Goal: Task Accomplishment & Management: Complete application form

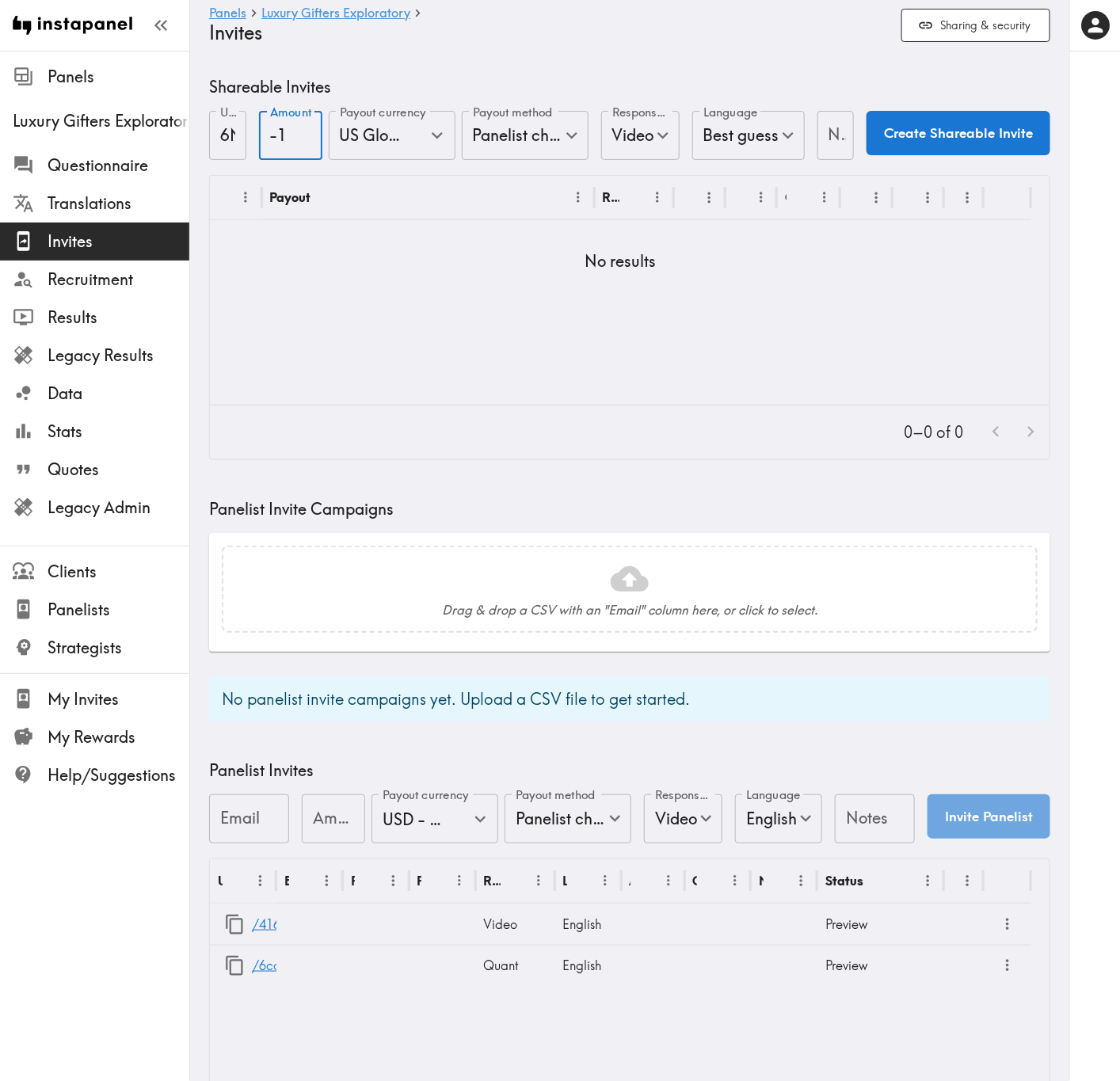
click at [294, 143] on input "-1" at bounding box center [290, 135] width 63 height 49
drag, startPoint x: 286, startPoint y: 129, endPoint x: 236, endPoint y: 129, distance: 50.0
click at [238, 129] on form "URL address 6NRTYMHYk URL address Amount -1 Amount Payout currency US Global Eq…" at bounding box center [629, 136] width 841 height 51
type input "25"
click at [832, 126] on input "Notes" at bounding box center [835, 135] width 37 height 49
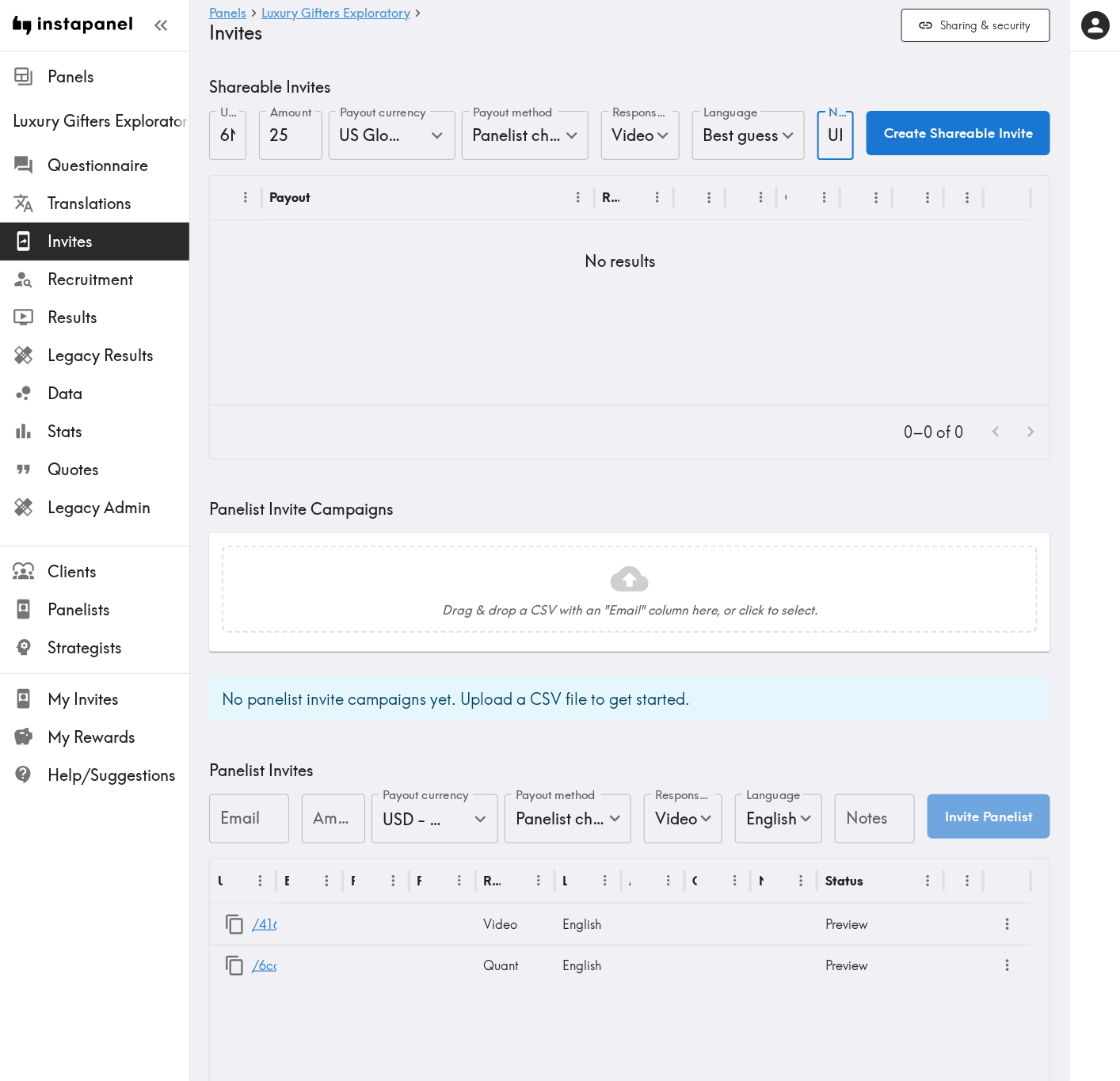
scroll to position [0, 8]
type input "UI"
click at [972, 138] on button "Create Shareable Invite" at bounding box center [959, 133] width 184 height 44
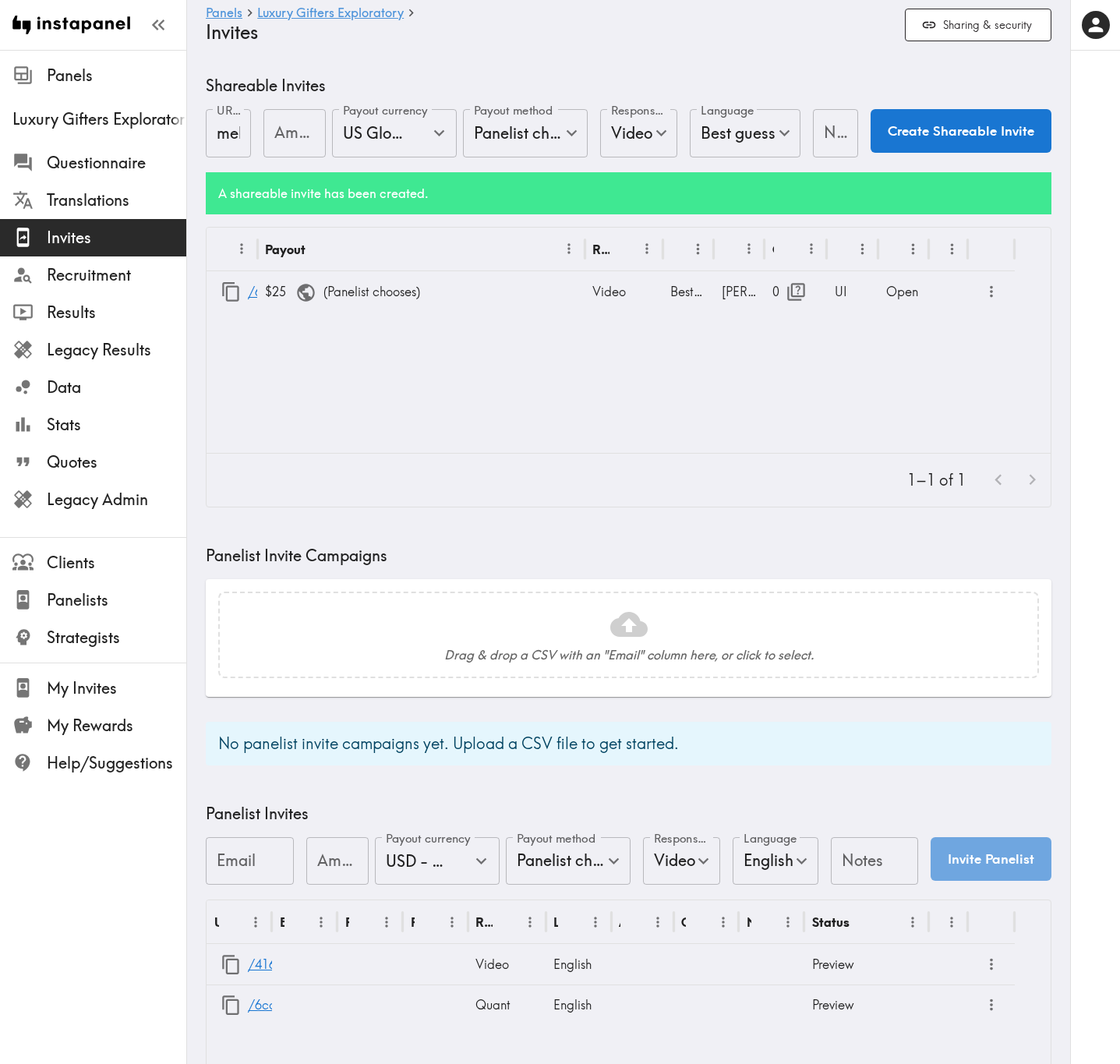
click at [499, 136] on body "Instapanel - Panels - Luxury Gifters Exploratory - Invites Panels Luxury Gifter…" at bounding box center [560, 627] width 1120 height 1155
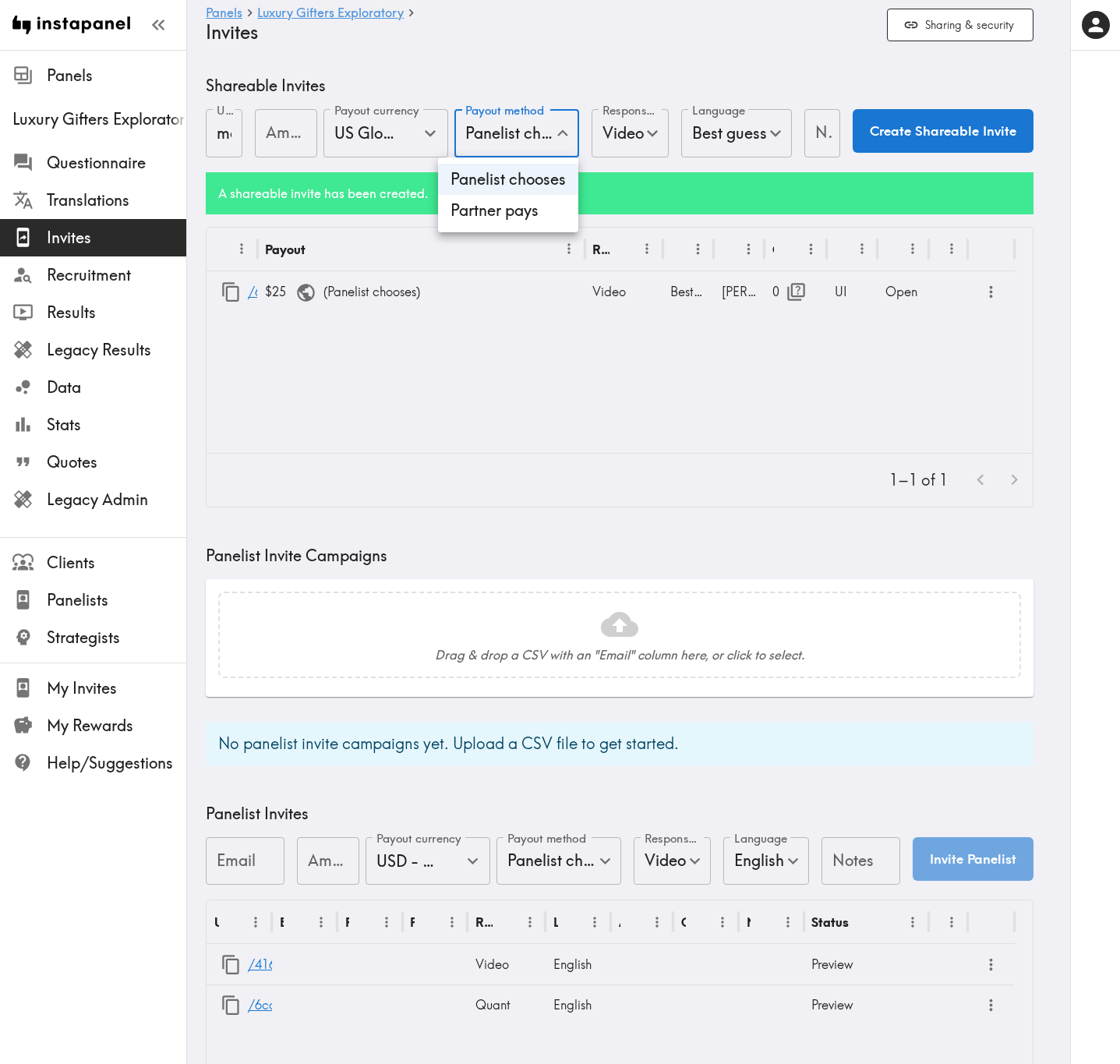
click at [525, 220] on li "Partner pays" at bounding box center [508, 210] width 140 height 31
type input "Partner pays"
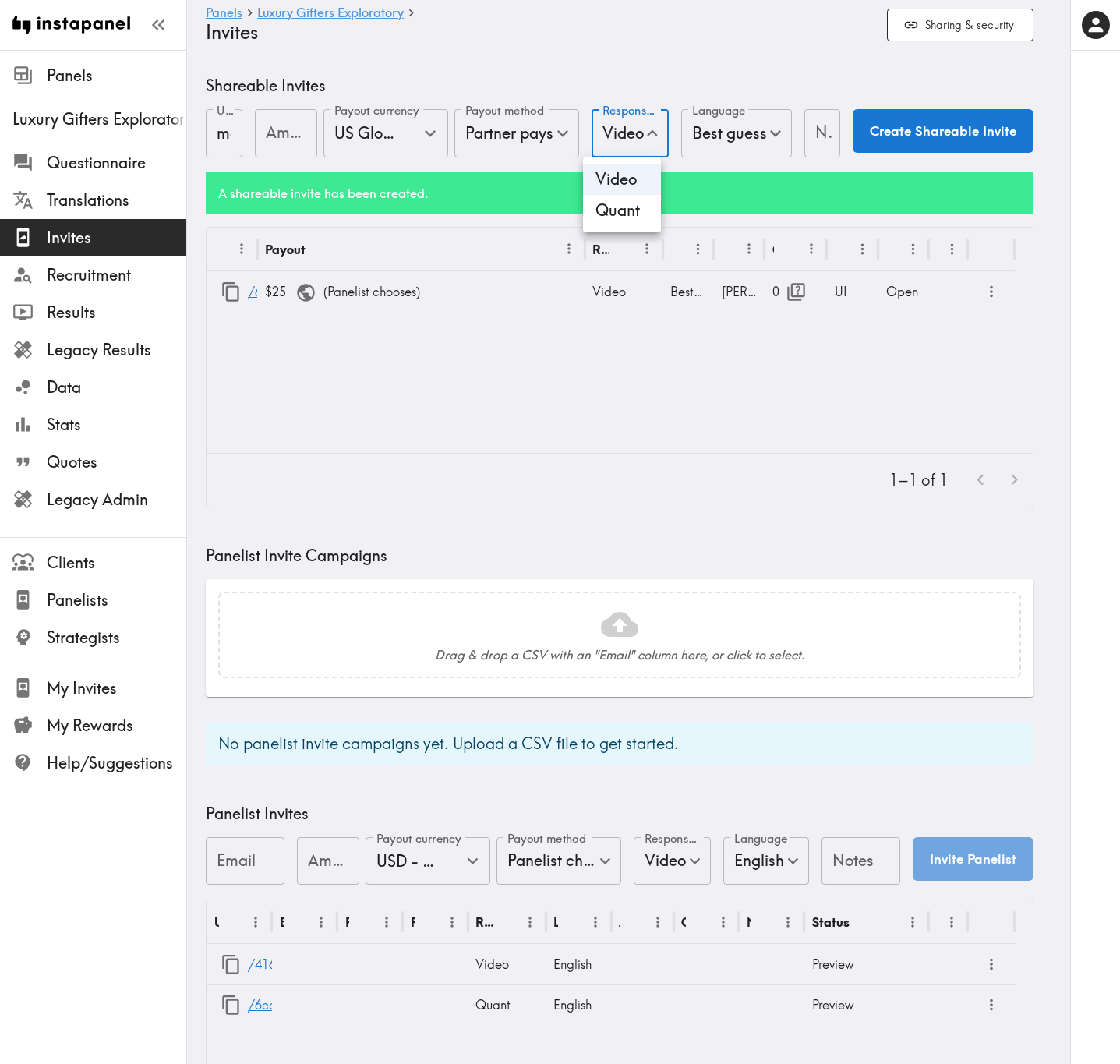
click at [631, 131] on body "Instapanel - Panels - Luxury Gifters Exploratory - Invites Panels Luxury Gifter…" at bounding box center [560, 627] width 1120 height 1155
click at [634, 207] on li "Quant" at bounding box center [621, 210] width 78 height 31
type input "Quant"
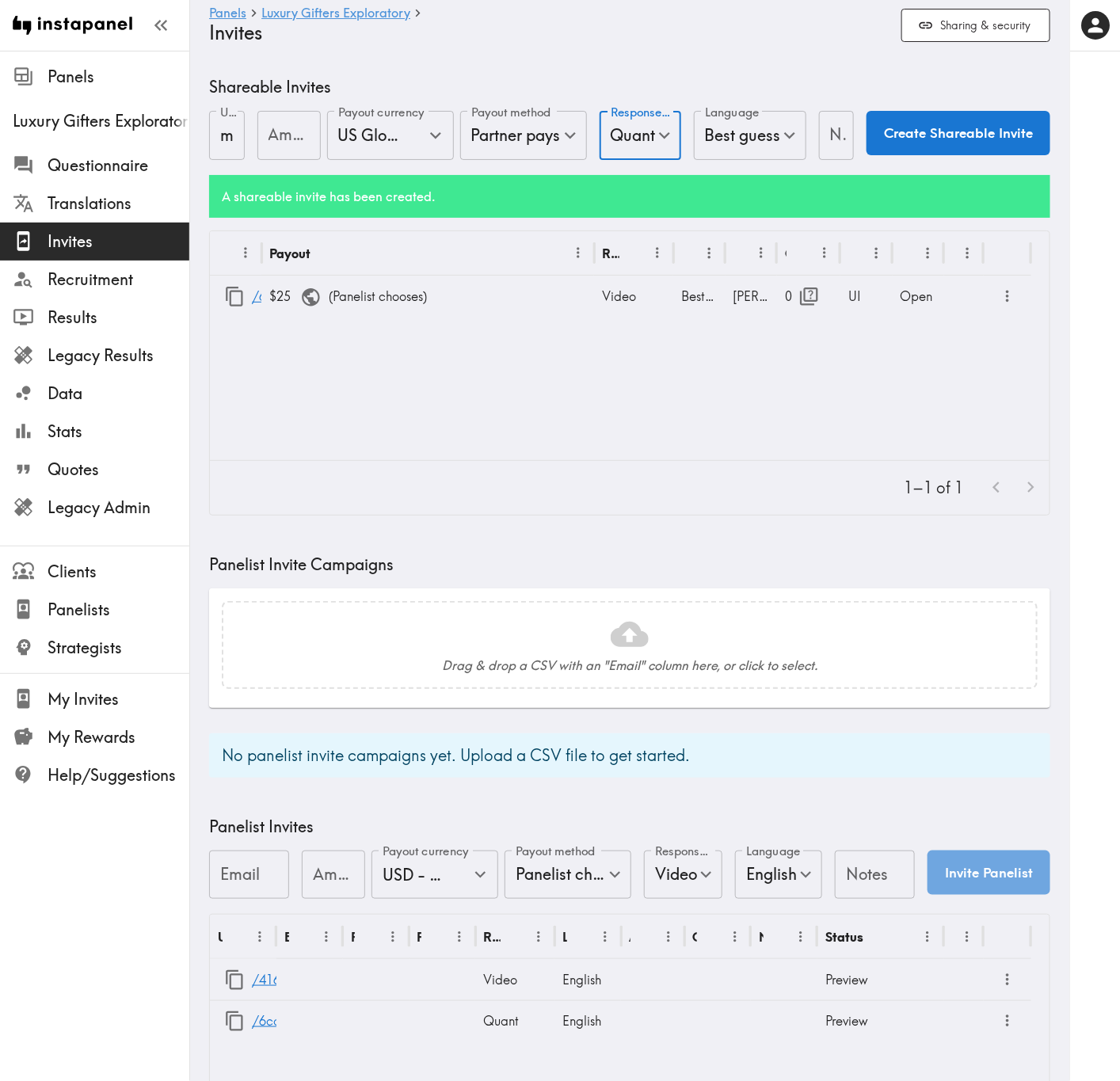
click at [823, 133] on input "Notes" at bounding box center [836, 135] width 36 height 49
type input "CINT"
click at [932, 124] on button "Create Shareable Invite" at bounding box center [959, 133] width 184 height 44
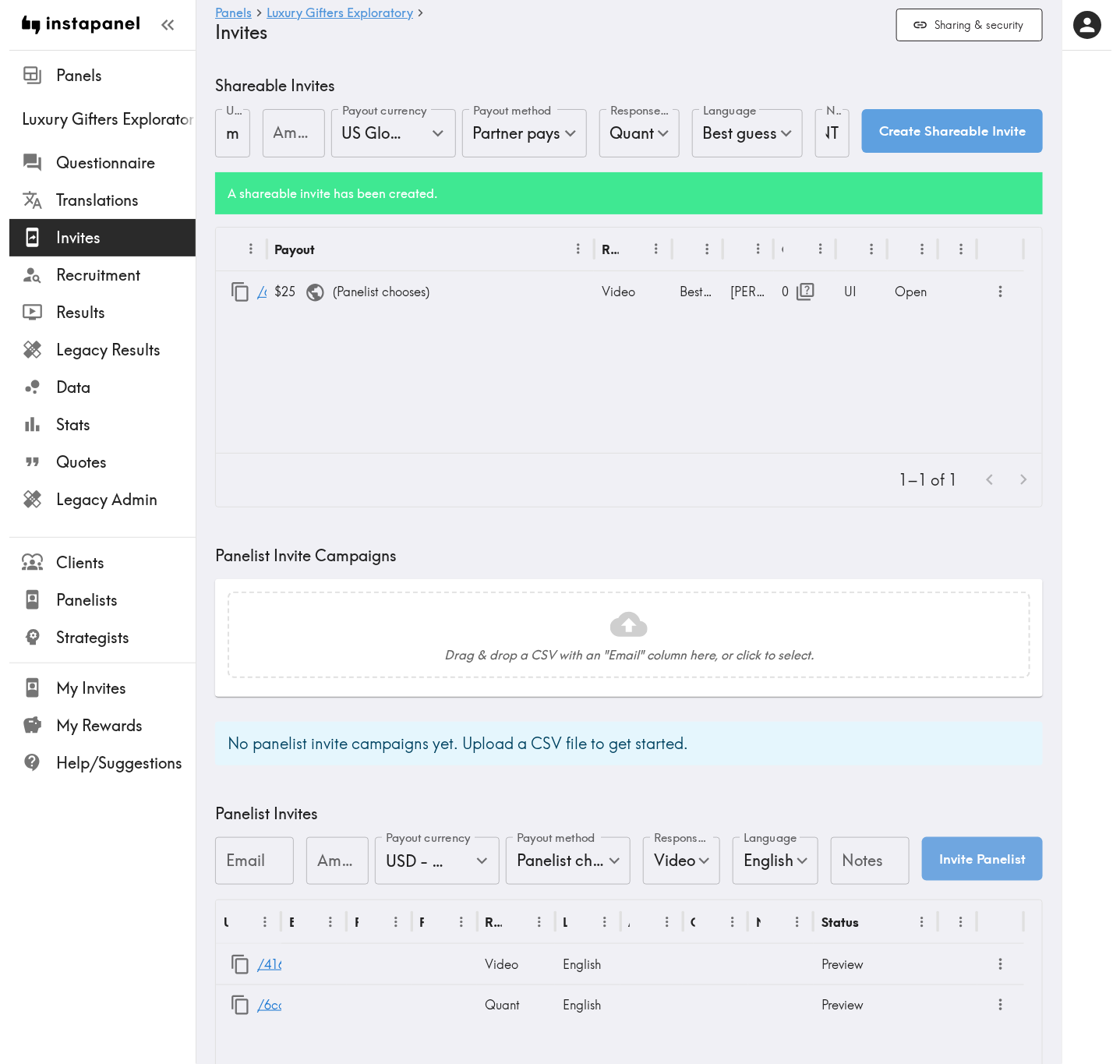
scroll to position [0, 0]
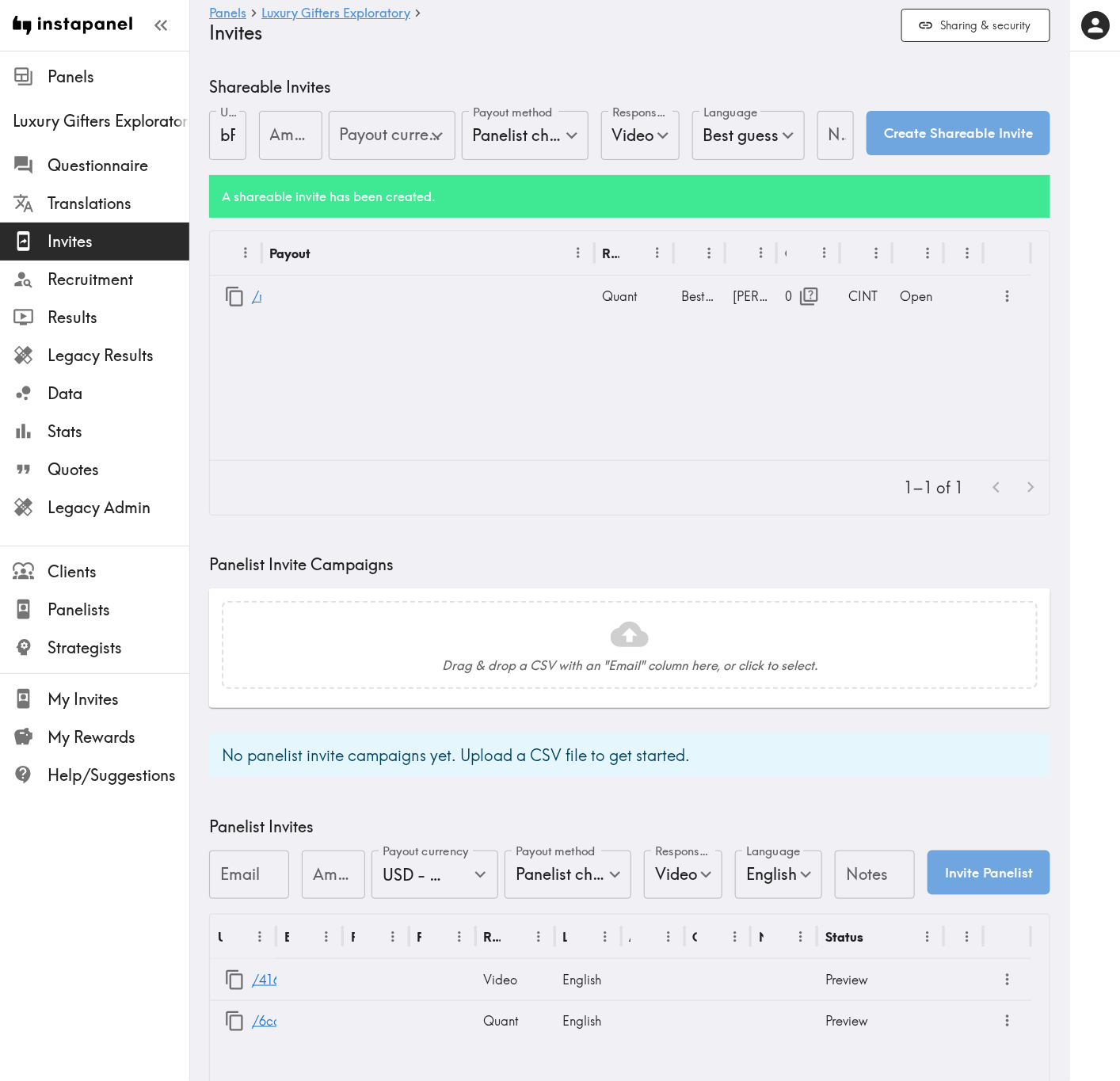
type input "US Global Equivalent - converted and cost-of-living adjusted"
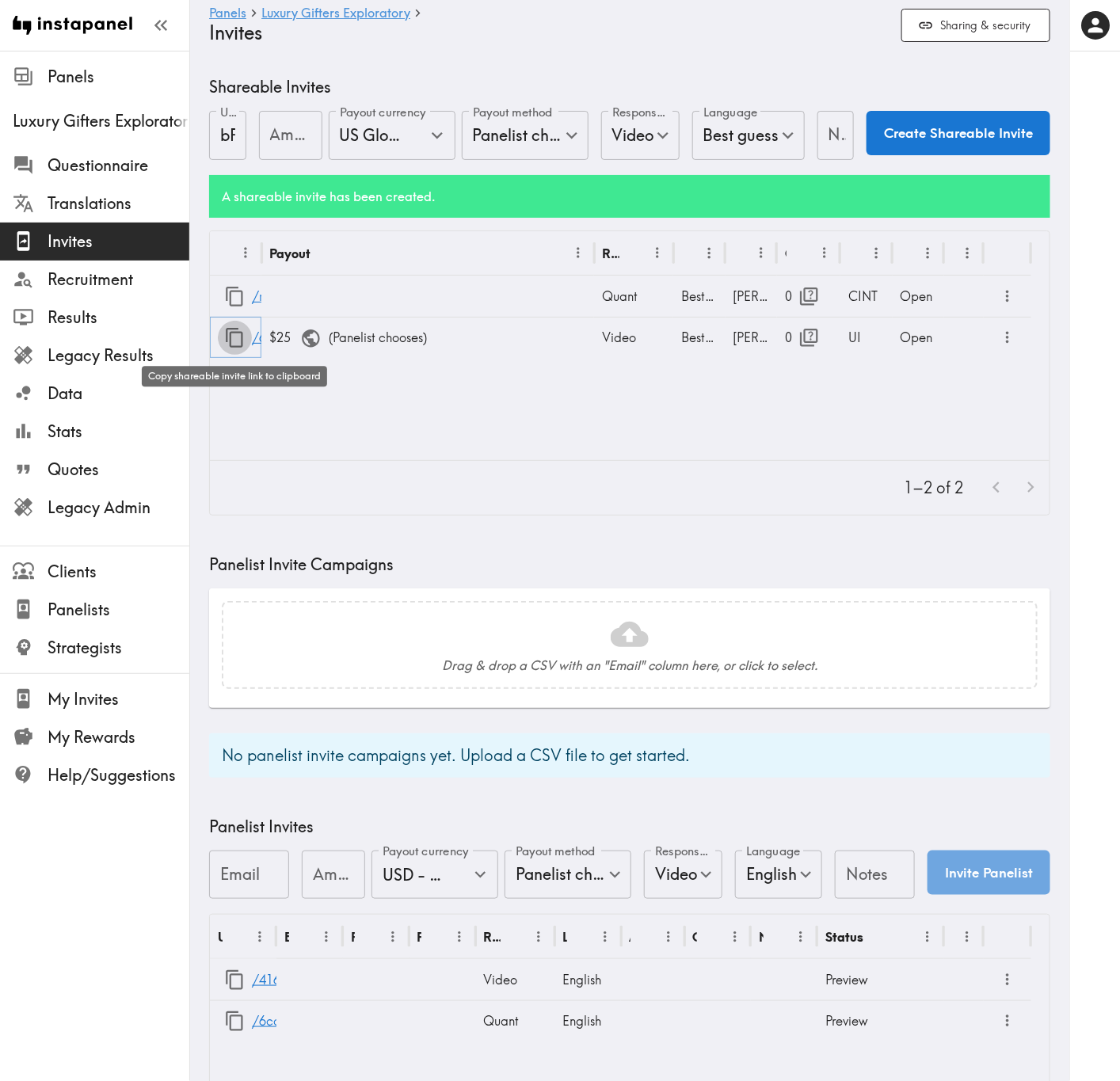
click at [230, 346] on icon "button" at bounding box center [234, 338] width 17 height 20
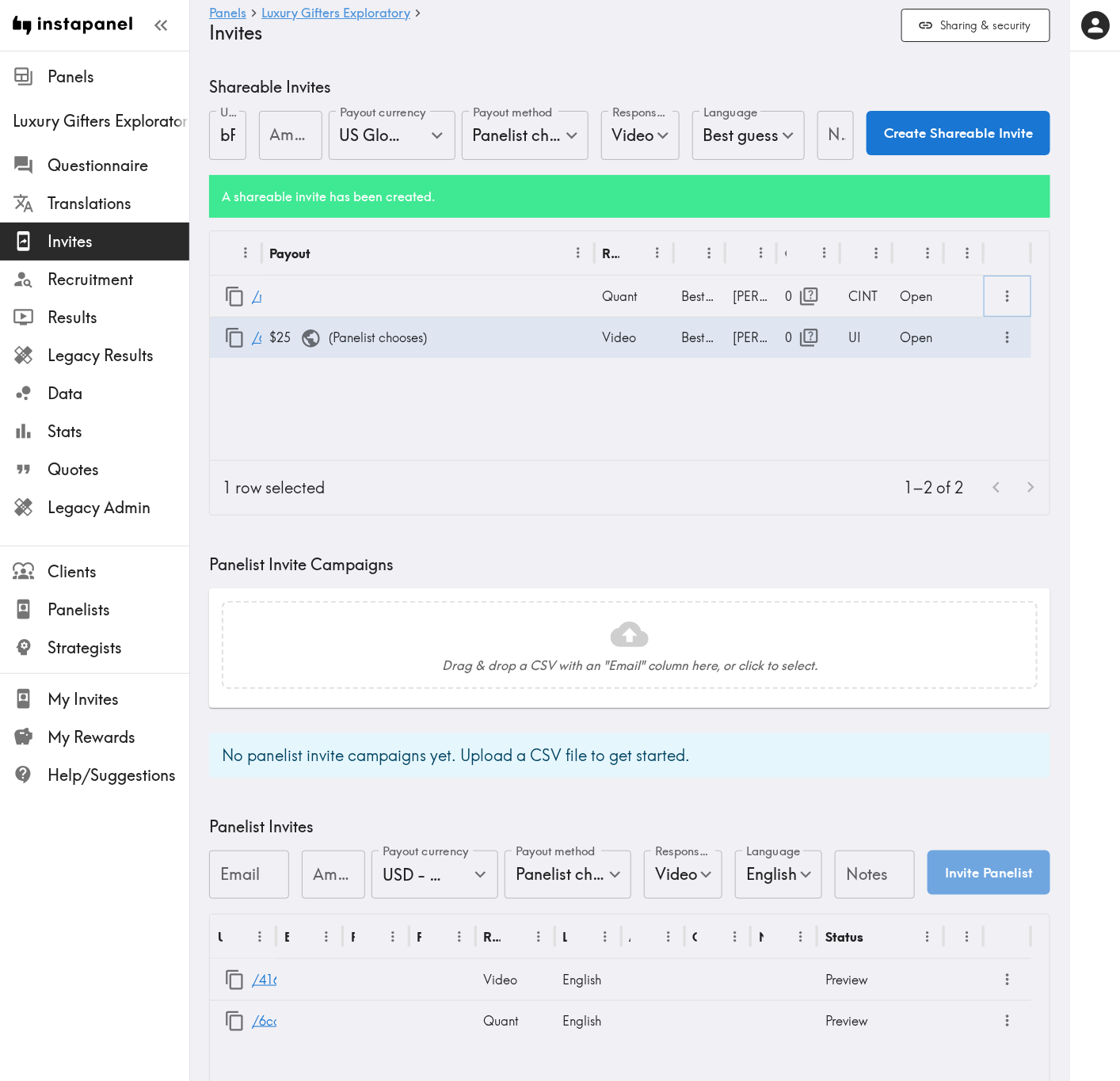
click at [1017, 305] on button "more" at bounding box center [1008, 297] width 26 height 26
click at [993, 326] on li "Partner Redirect Links" at bounding box center [932, 333] width 179 height 31
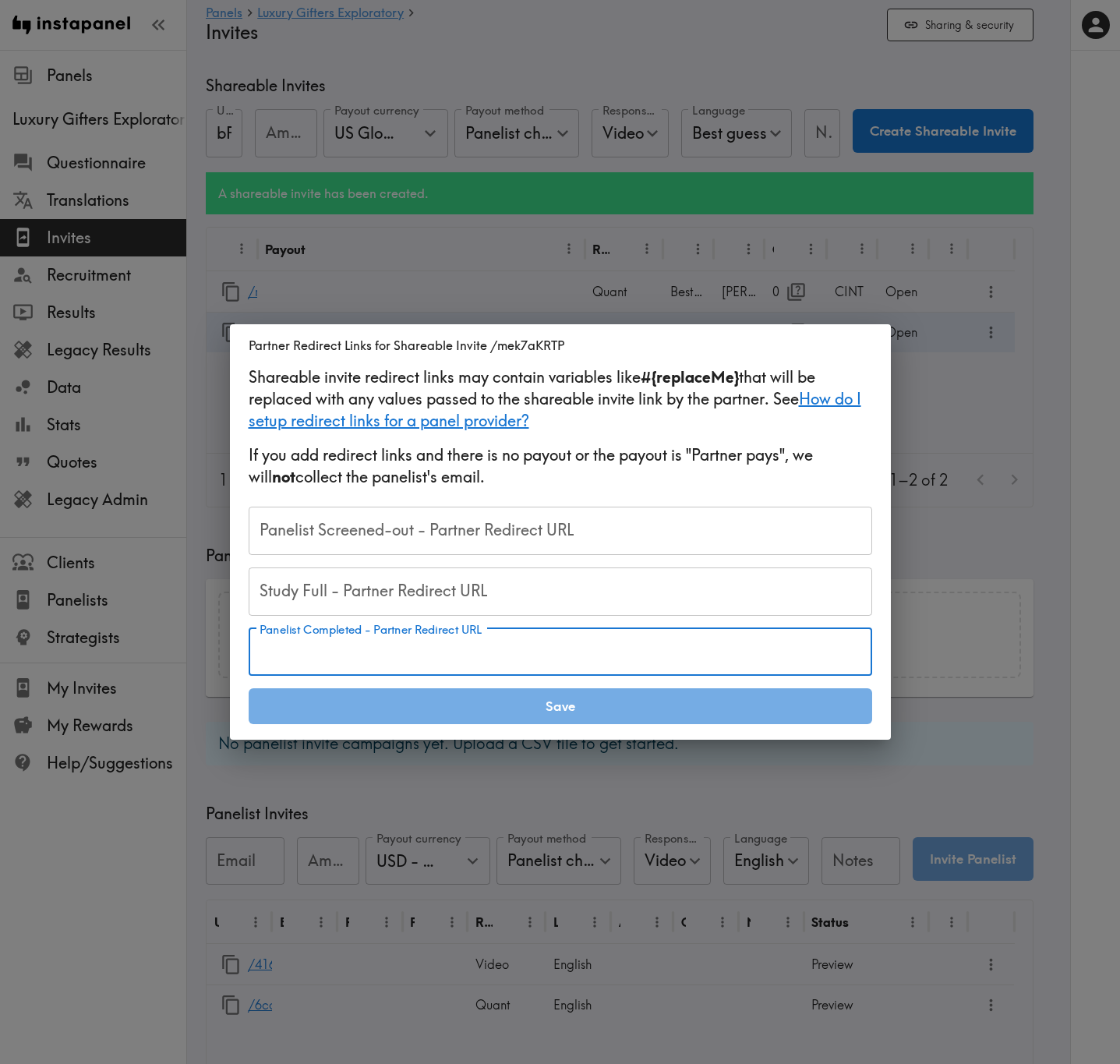
click at [650, 643] on input "Panelist Completed - Partner Redirect URL" at bounding box center [560, 652] width 624 height 49
paste input "https://notch.insights.supply/cb?token=52028cc1-3910-45f2-811b-6c0a33c23460&RID…"
type input "https://notch.insights.supply/cb?token=52028cc1-3910-45f2-811b-6c0a33c23460&RID…"
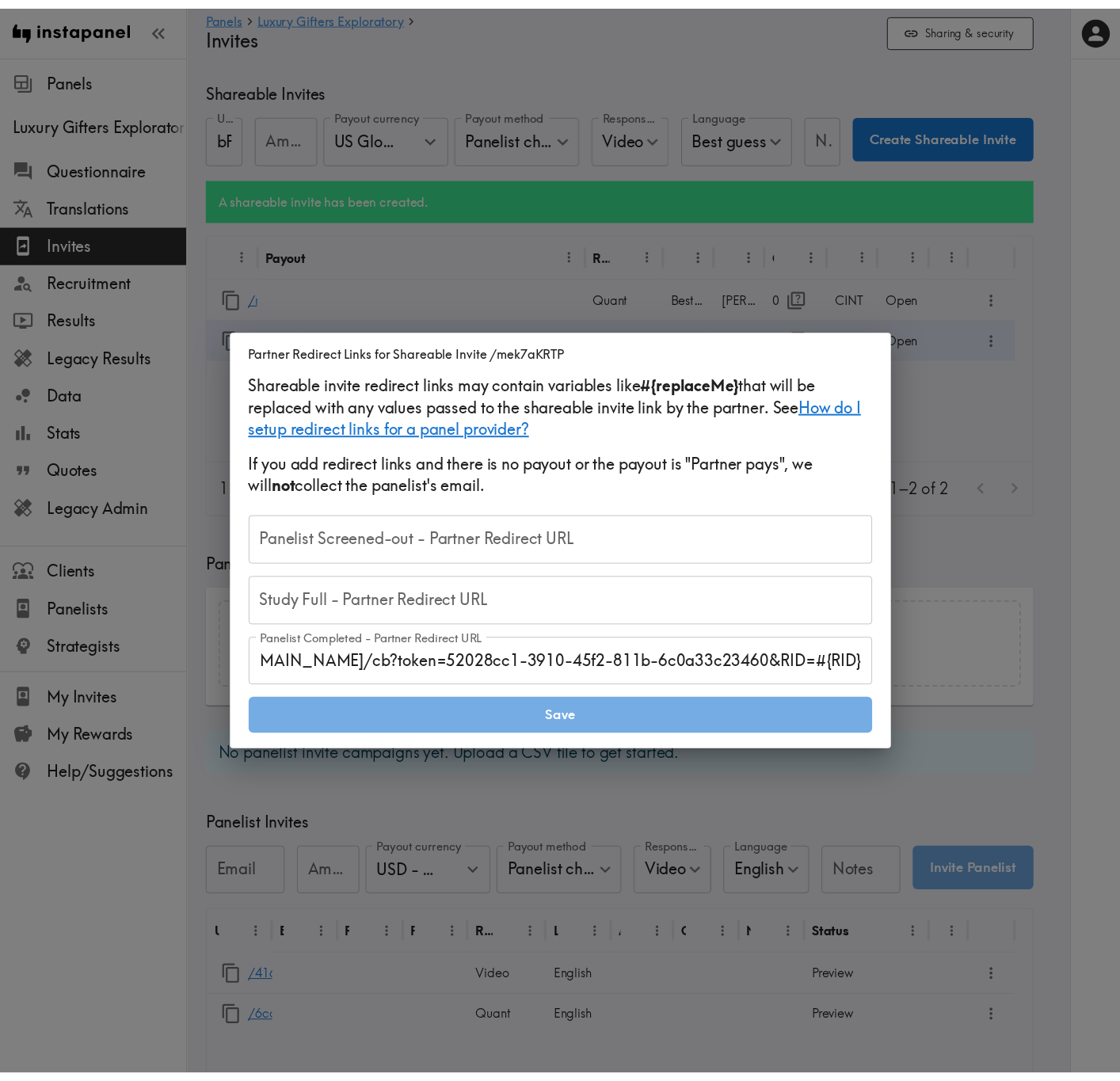
scroll to position [0, 0]
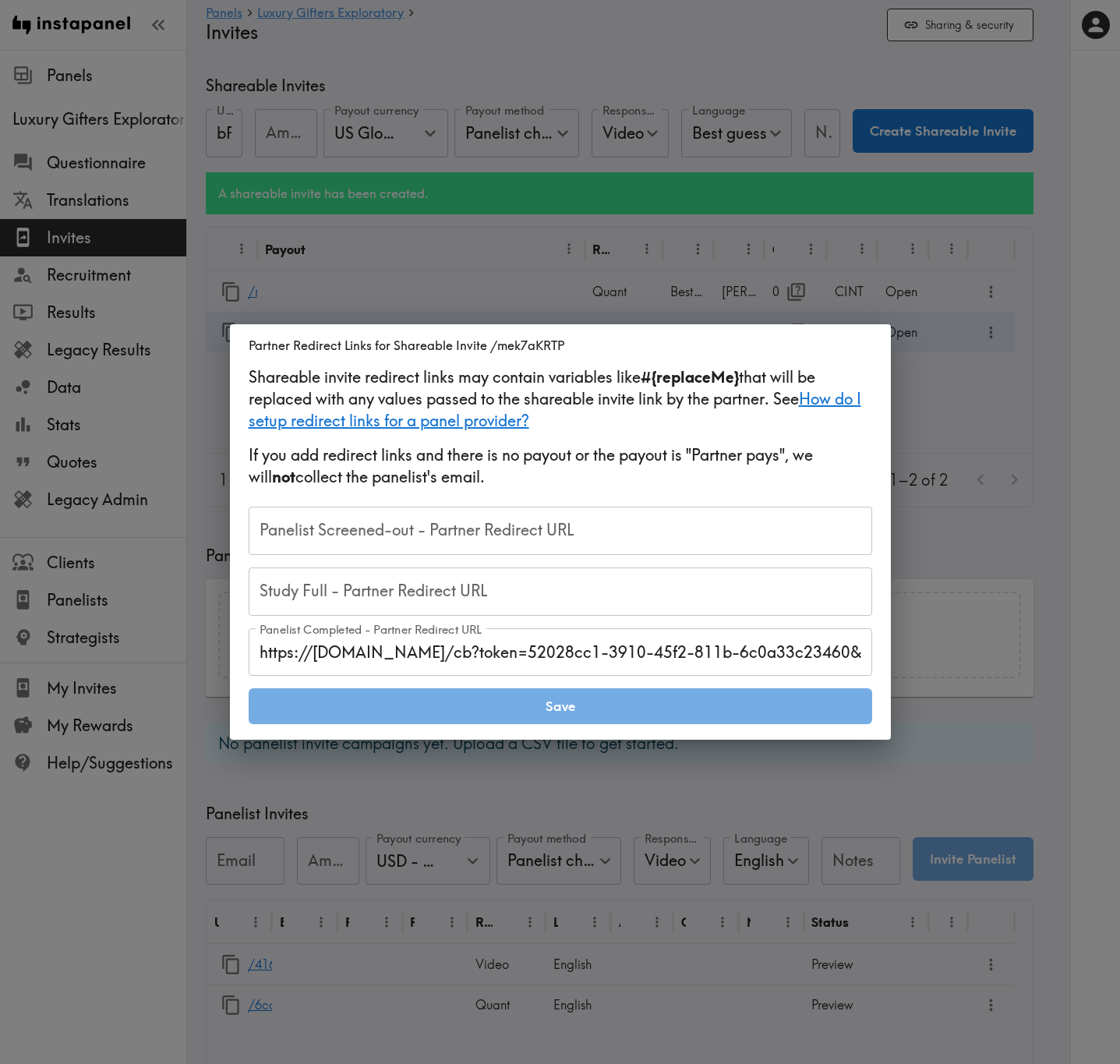
click at [553, 590] on input "Study Full - Partner Redirect URL" at bounding box center [560, 591] width 624 height 49
paste input "https://samplicio.us/s/ClientCallBack.aspx?RIS=40&RID=#{RID}"
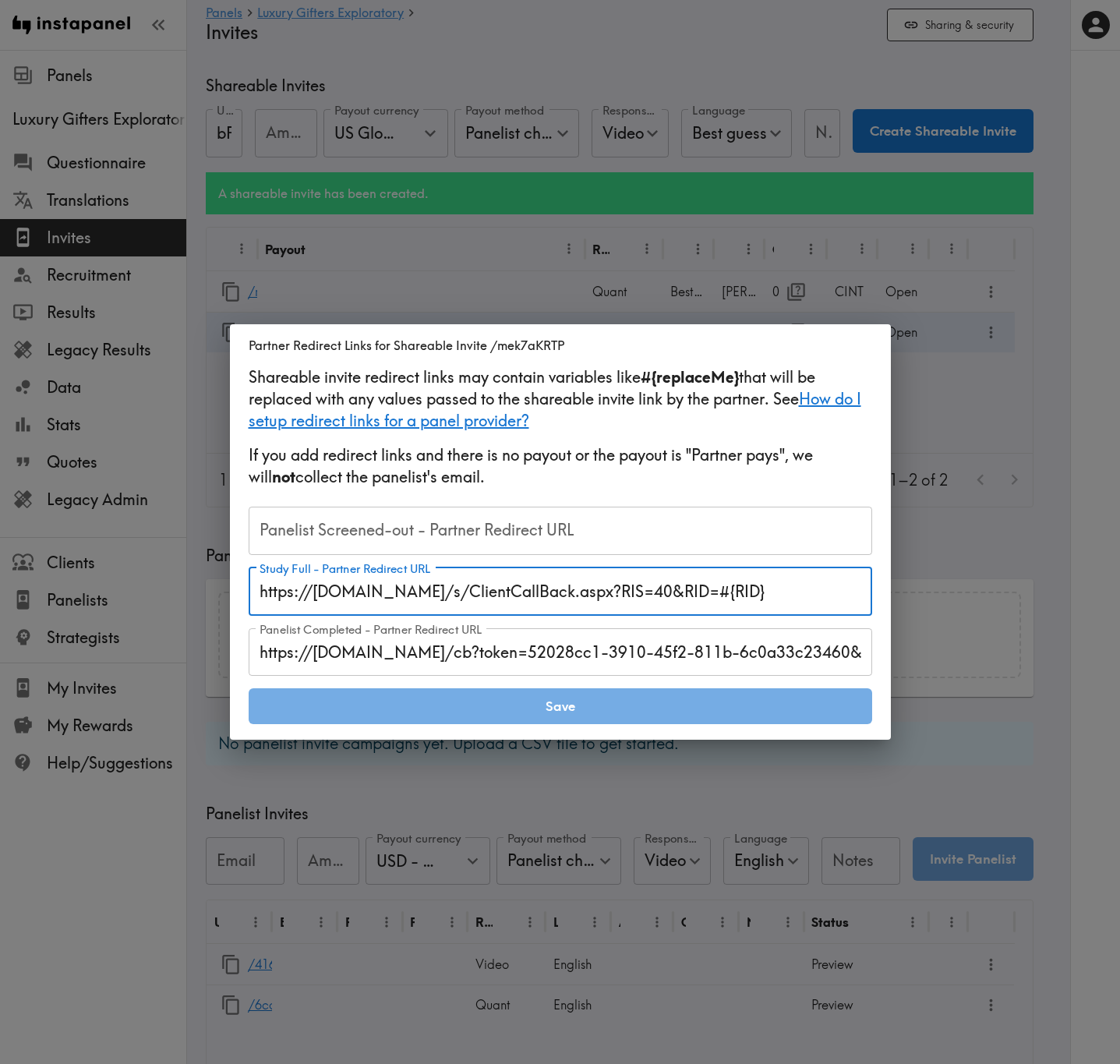
type input "https://samplicio.us/s/ClientCallBack.aspx?RIS=40&RID=#{RID}"
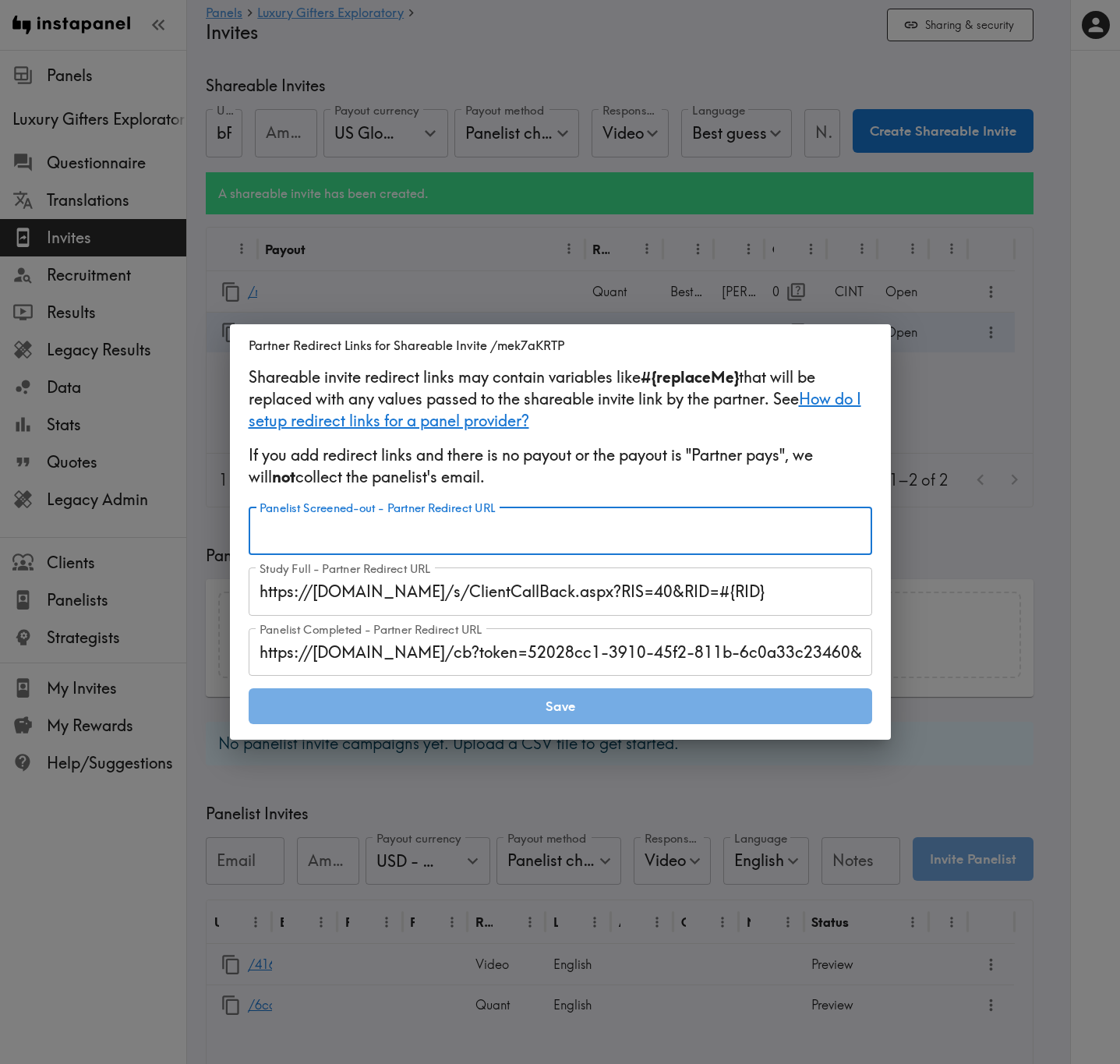
click at [561, 544] on input "Panelist Screened-out - Partner Redirect URL" at bounding box center [560, 531] width 624 height 49
paste input "https://samplicio.us/s/ClientCallBack.aspx?RIS=20&RID=#{RID}"
type input "https://samplicio.us/s/ClientCallBack.aspx?RIS=20&RID=#{RID}"
click at [652, 643] on button "Save" at bounding box center [560, 706] width 624 height 36
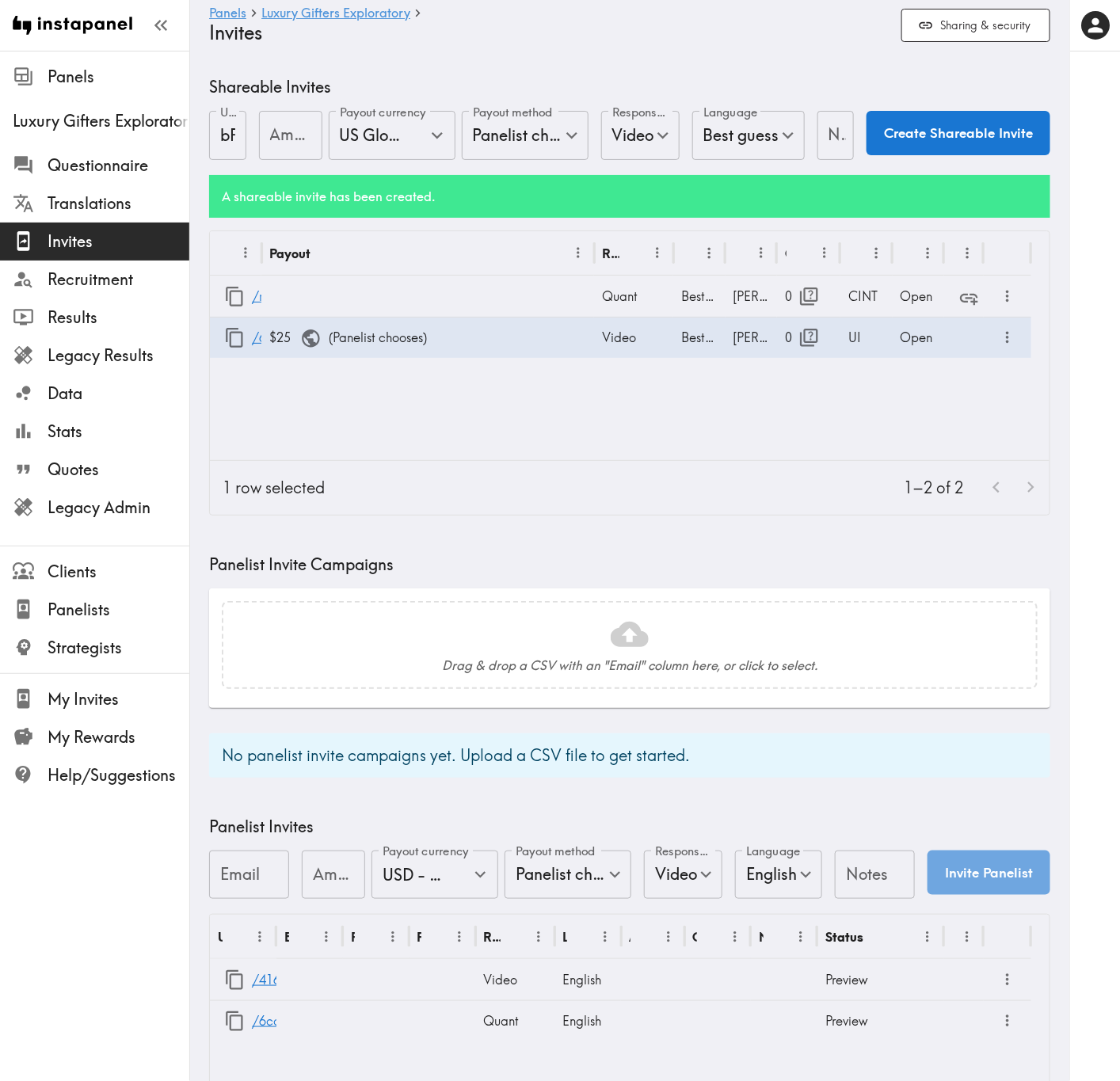
click at [946, 554] on h5 "Panelist Invite Campaigns" at bounding box center [629, 565] width 841 height 23
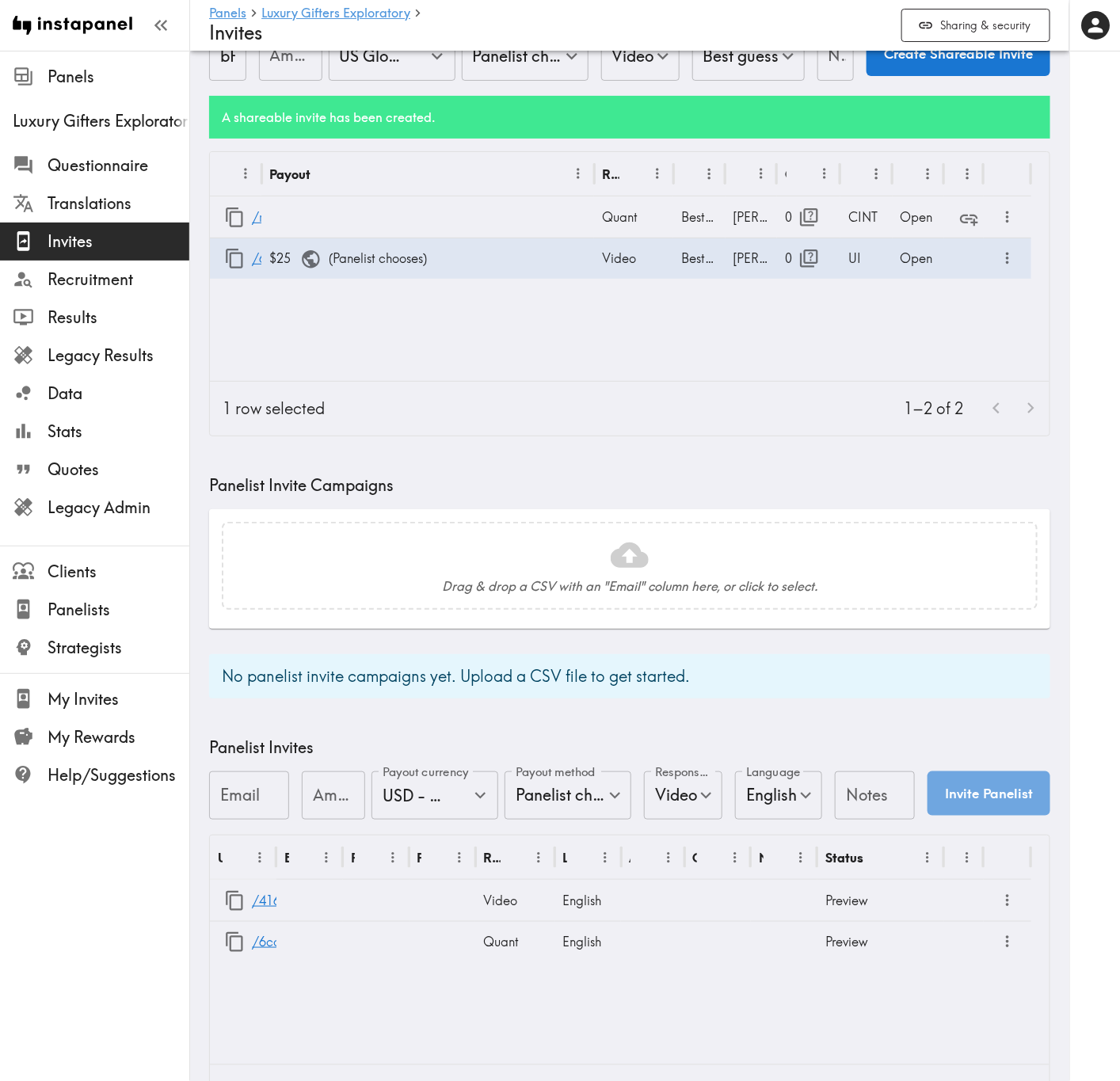
scroll to position [160, 0]
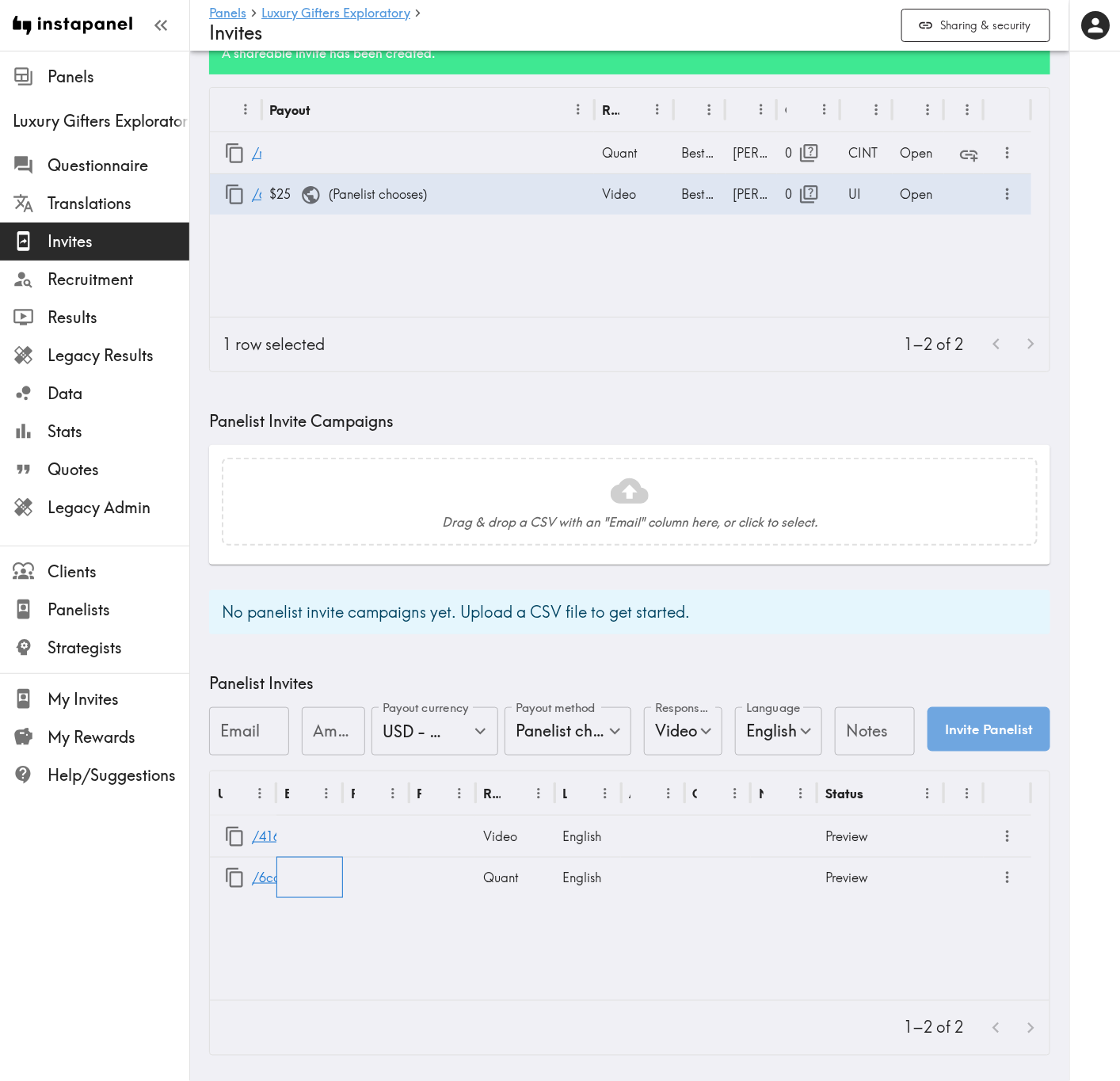
click at [276, 653] on div at bounding box center [309, 877] width 67 height 41
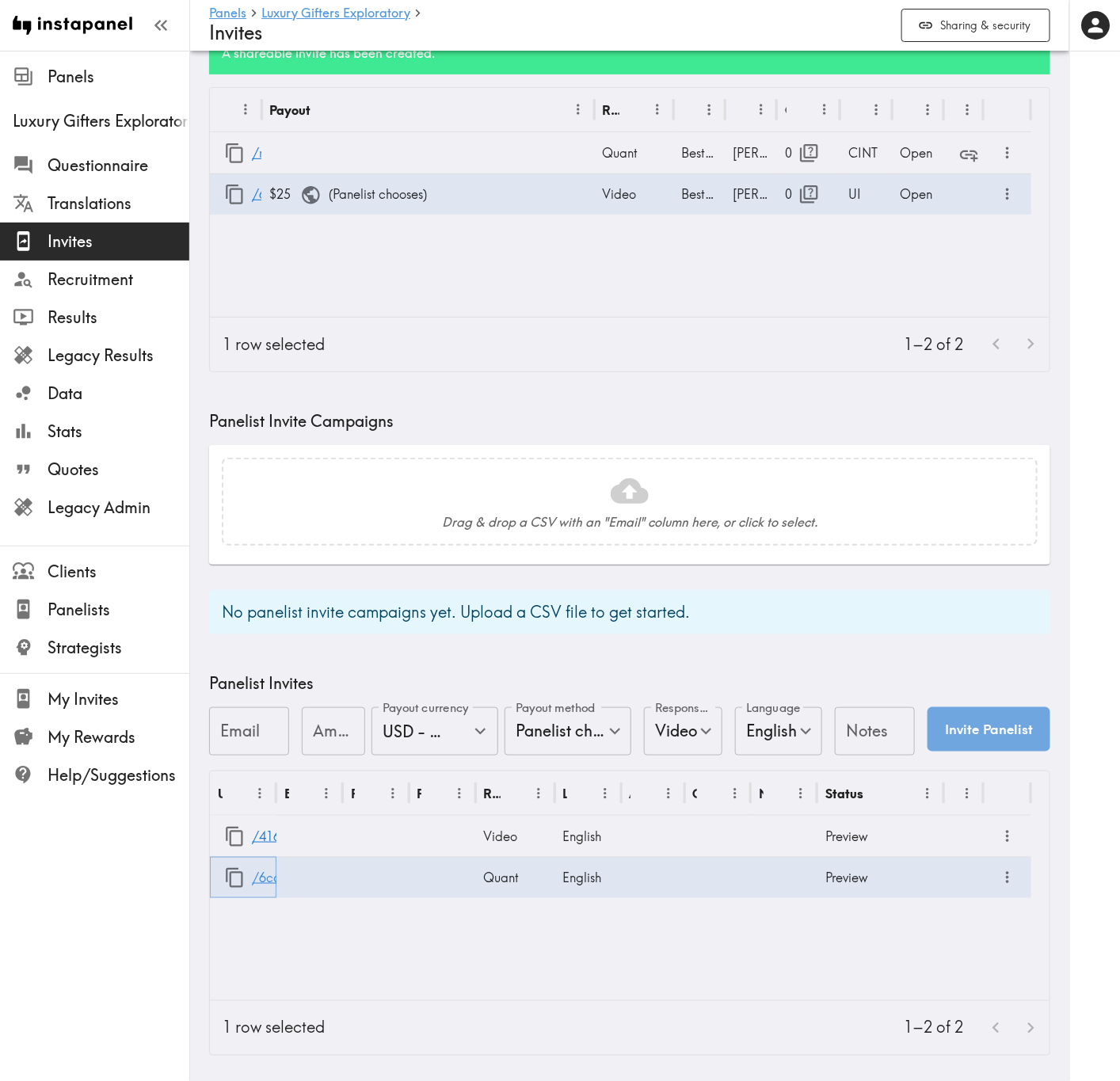
click at [264, 653] on link "/6cd3a813-bd40-4310-b76e-12f4c2395160" at bounding box center [382, 878] width 261 height 41
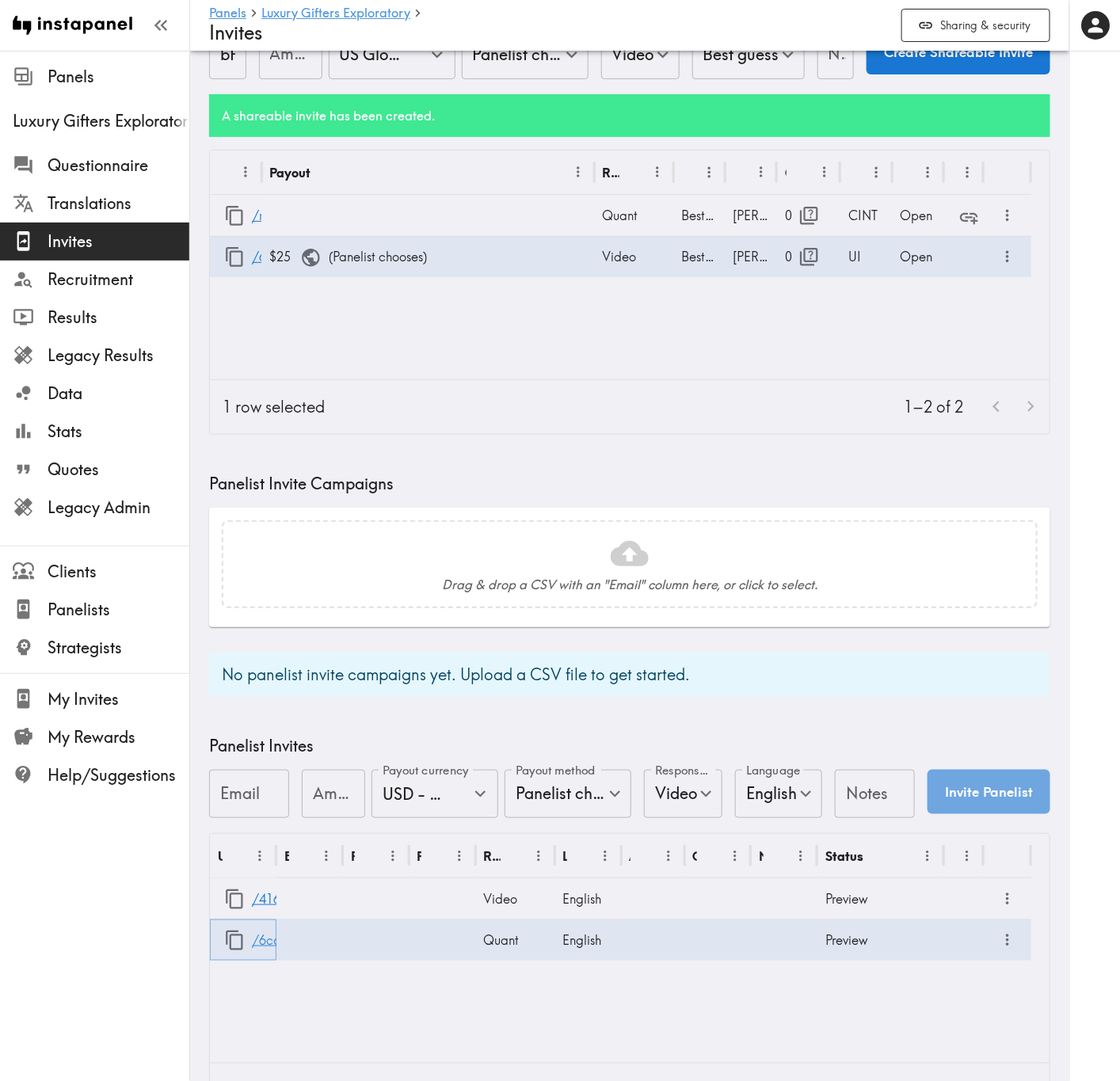
scroll to position [0, 0]
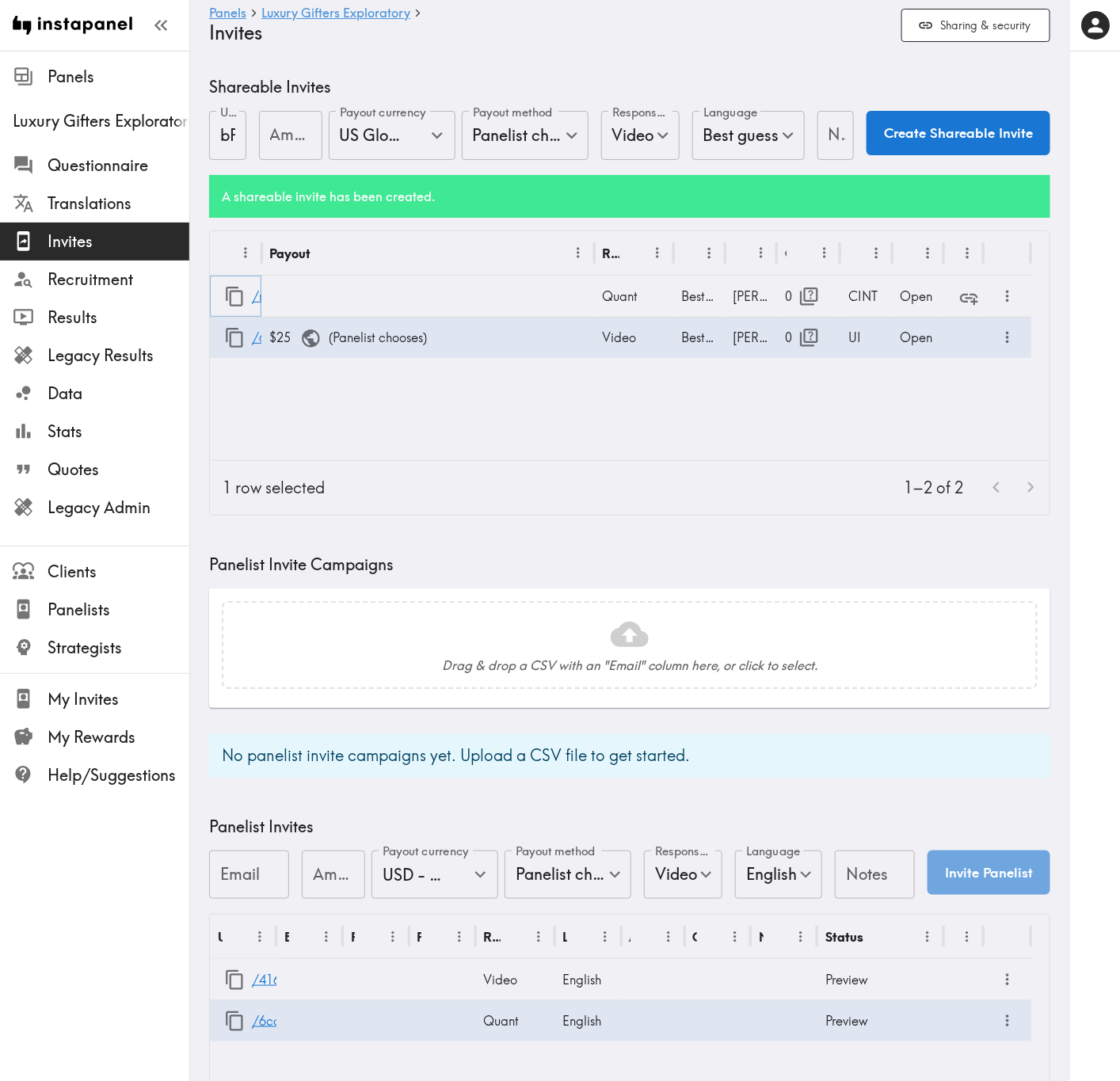
click at [234, 302] on icon "button" at bounding box center [234, 296] width 22 height 22
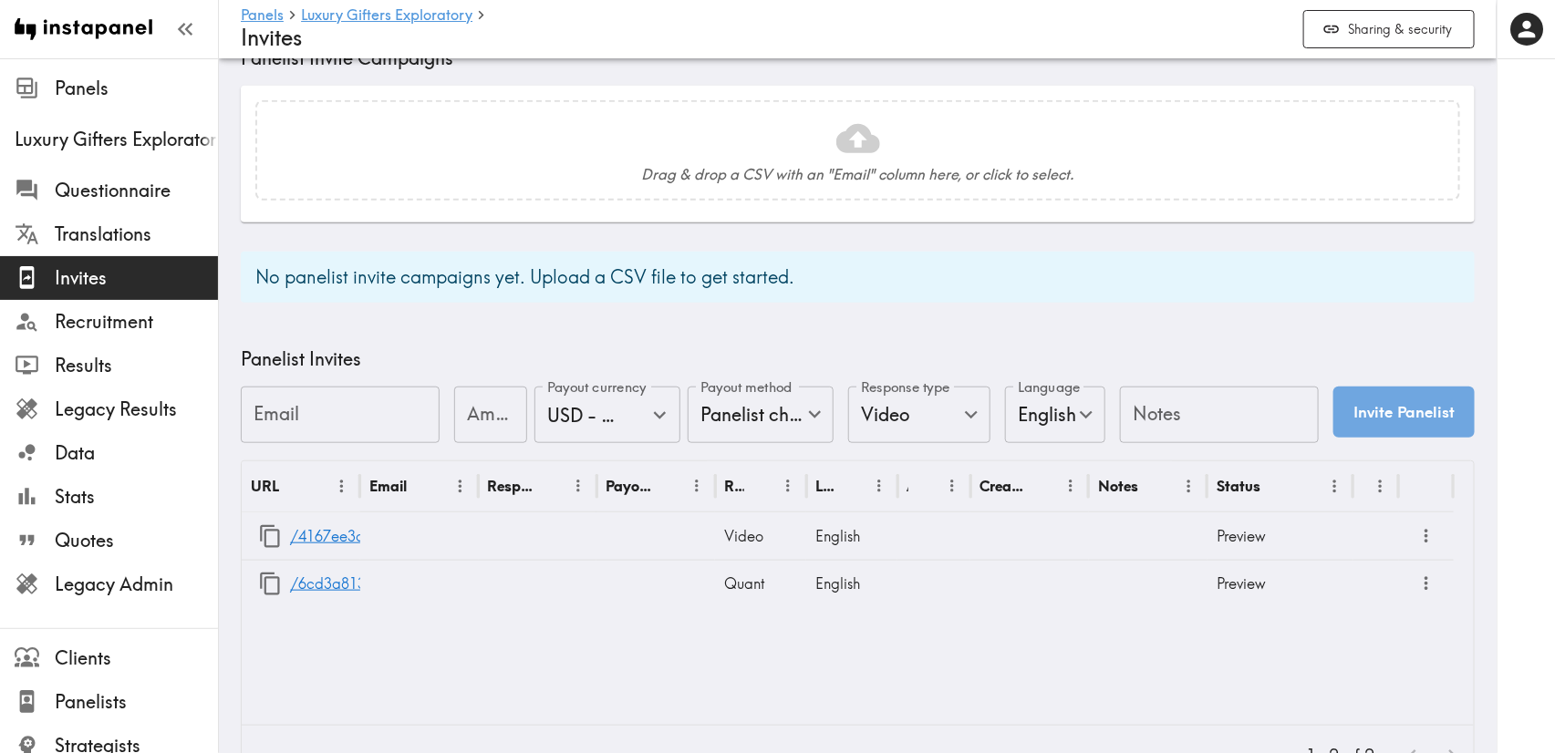
scroll to position [613, 0]
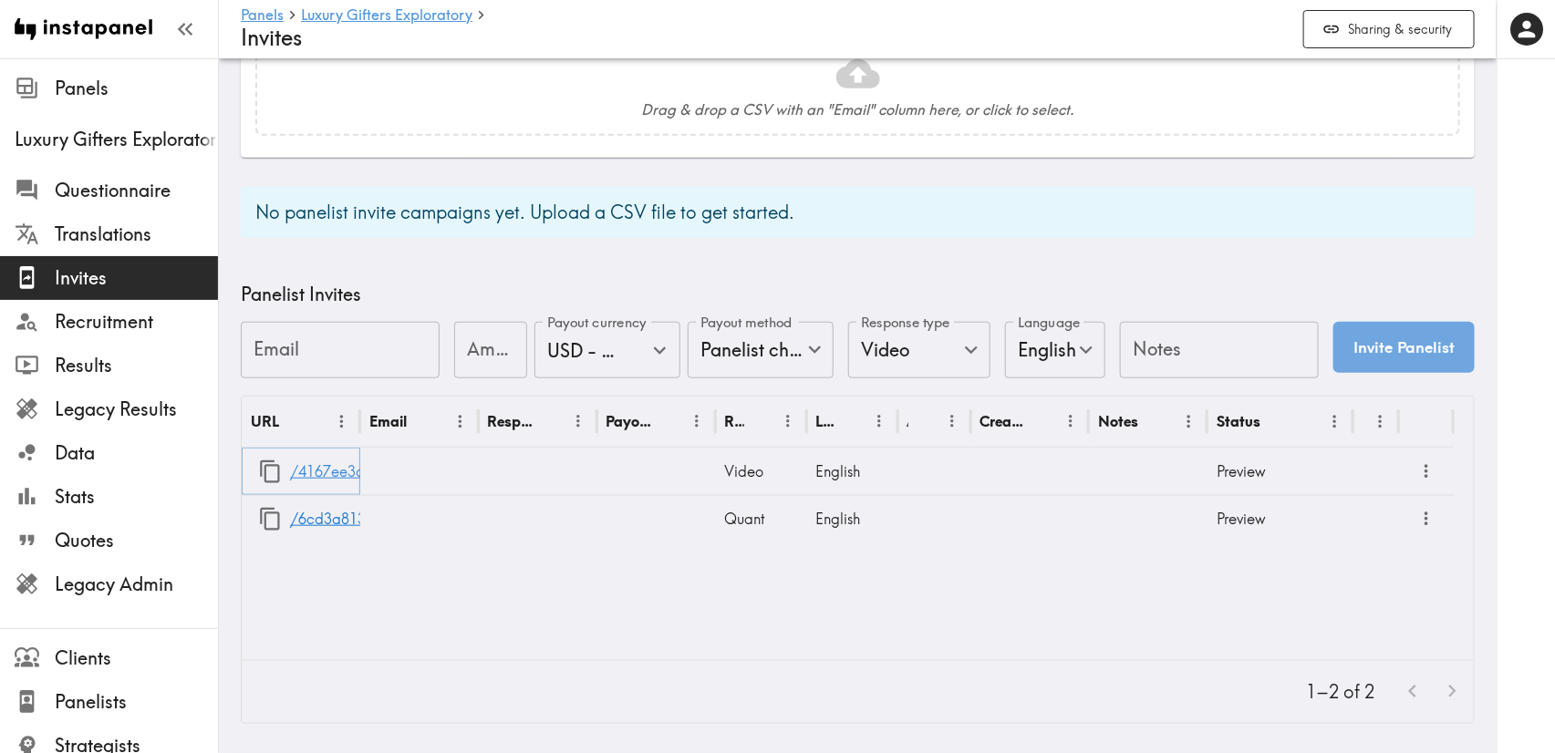
click at [345, 459] on link "/4167ee3a-34b6-4649-ba5c-8638502b53ed" at bounding box center [443, 472] width 306 height 47
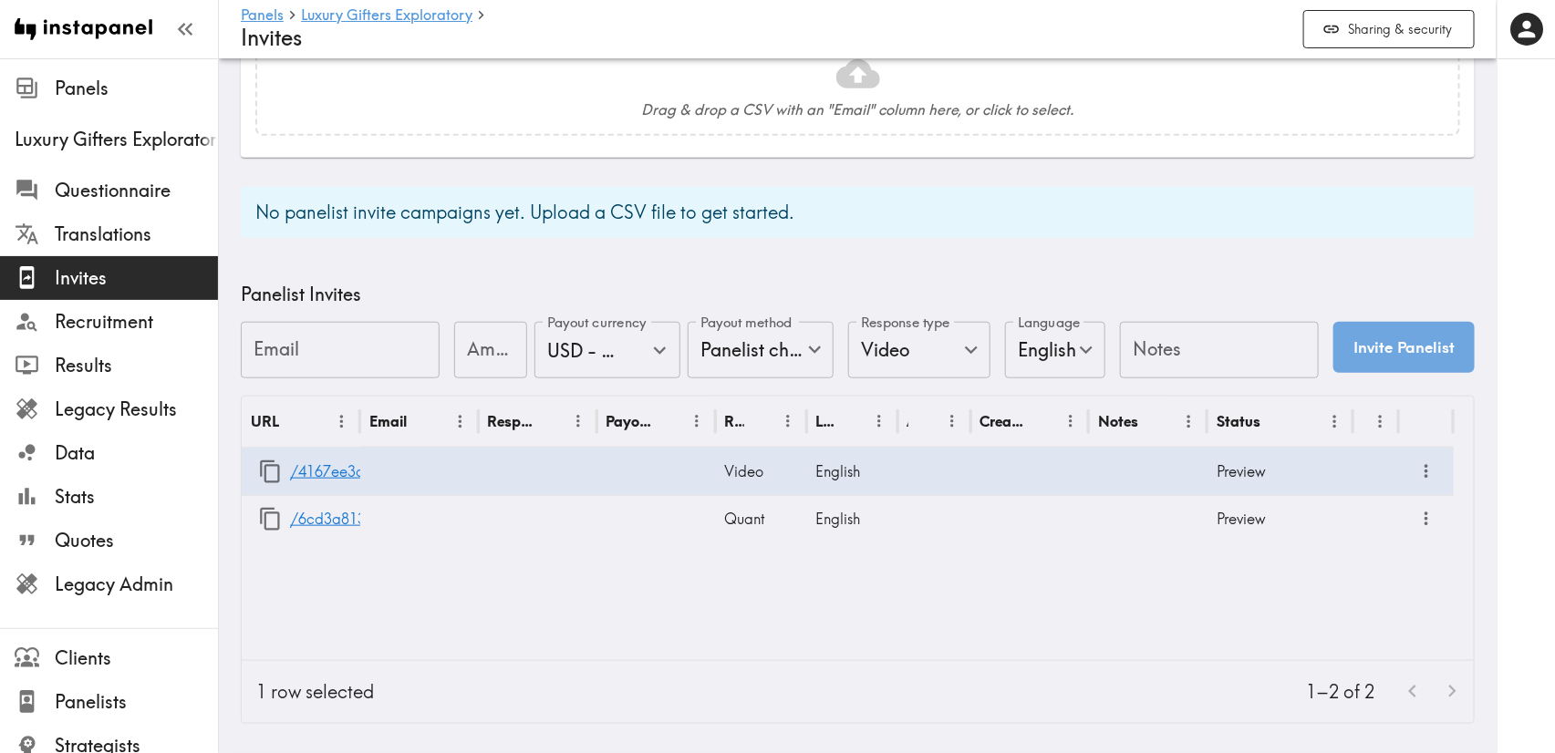
click at [1299, 216] on div "No panelist invite campaigns yet. Upload a CSV file to get started." at bounding box center [858, 212] width 1234 height 51
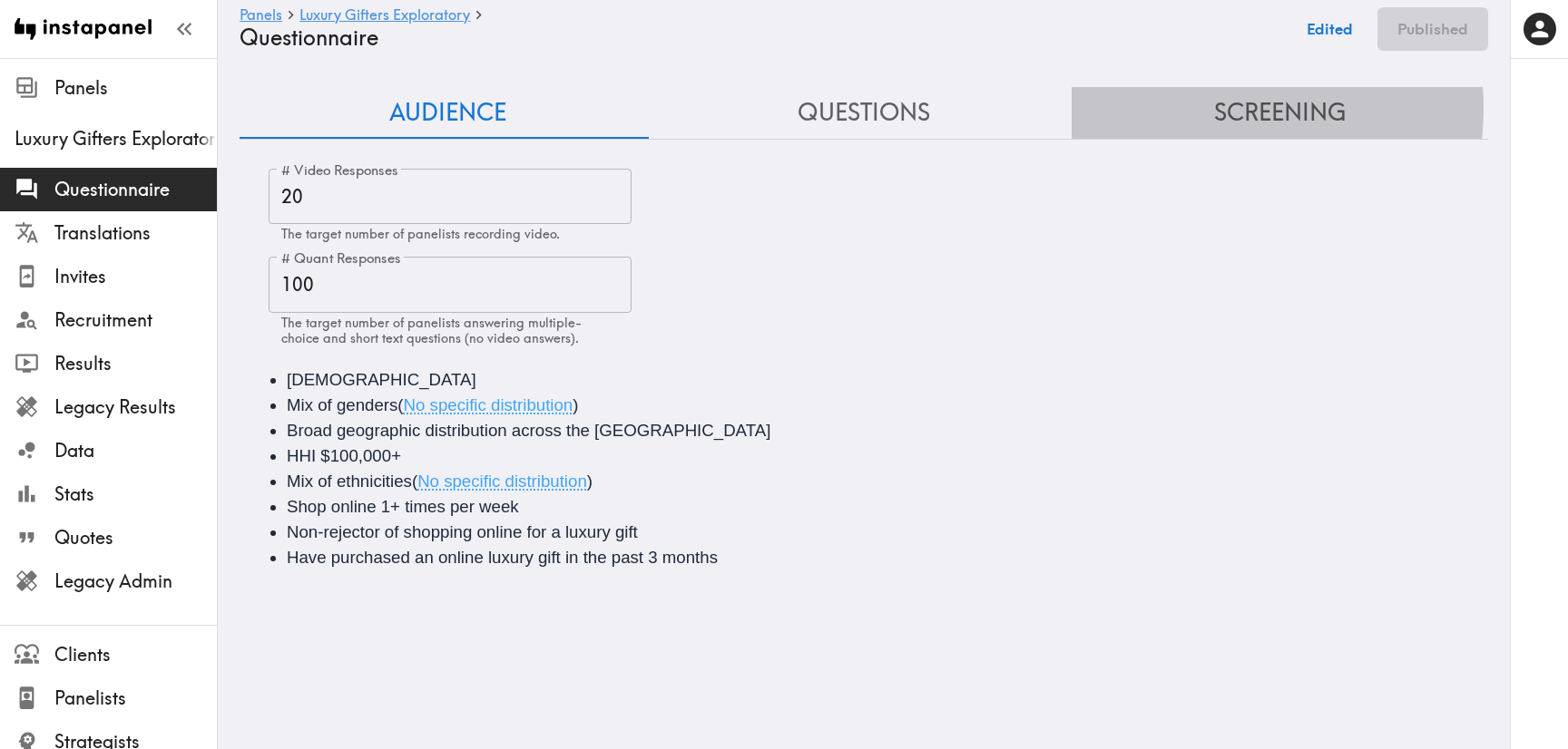
click at [1184, 108] on button "Screening" at bounding box center [1279, 113] width 417 height 52
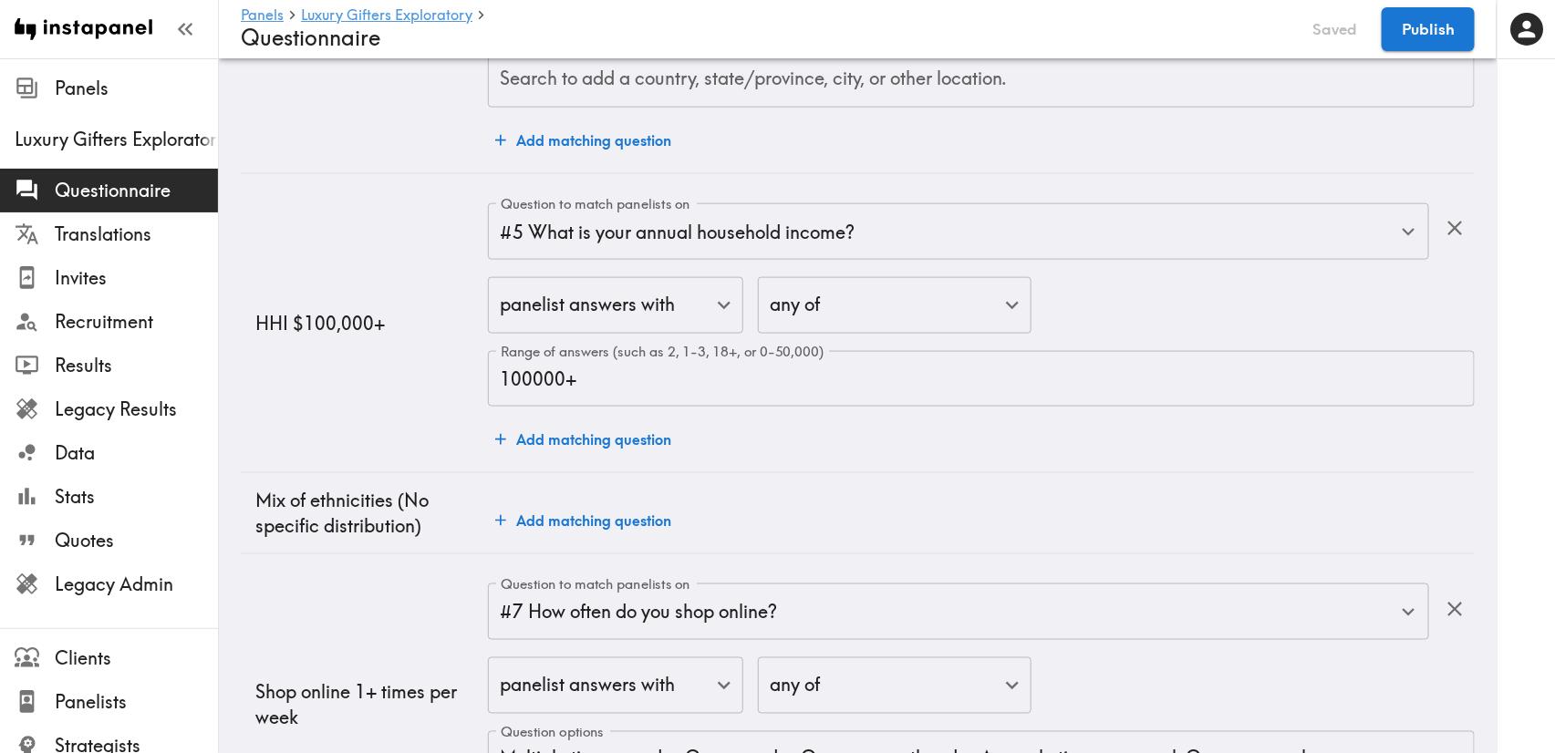
scroll to position [958, 0]
